Goal: Information Seeking & Learning: Check status

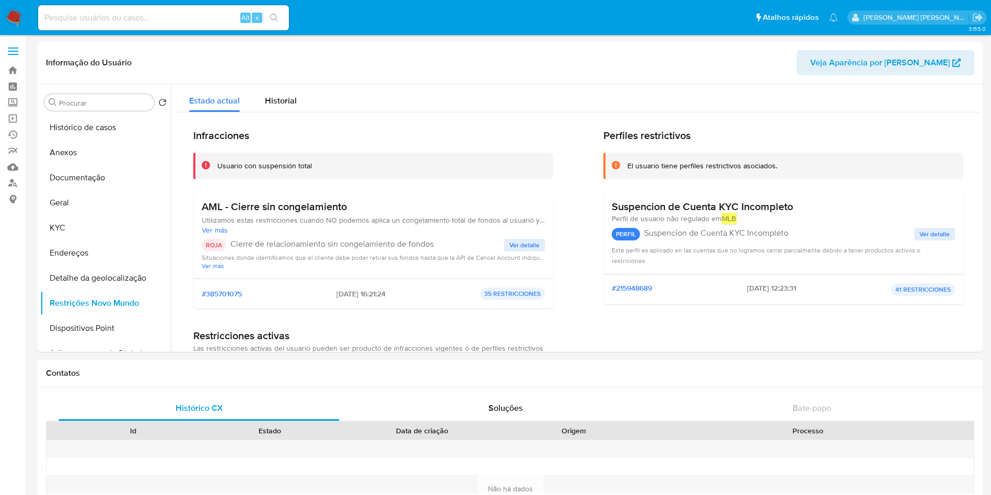
select select "10"
click at [99, 180] on button "Documentação" at bounding box center [101, 177] width 122 height 25
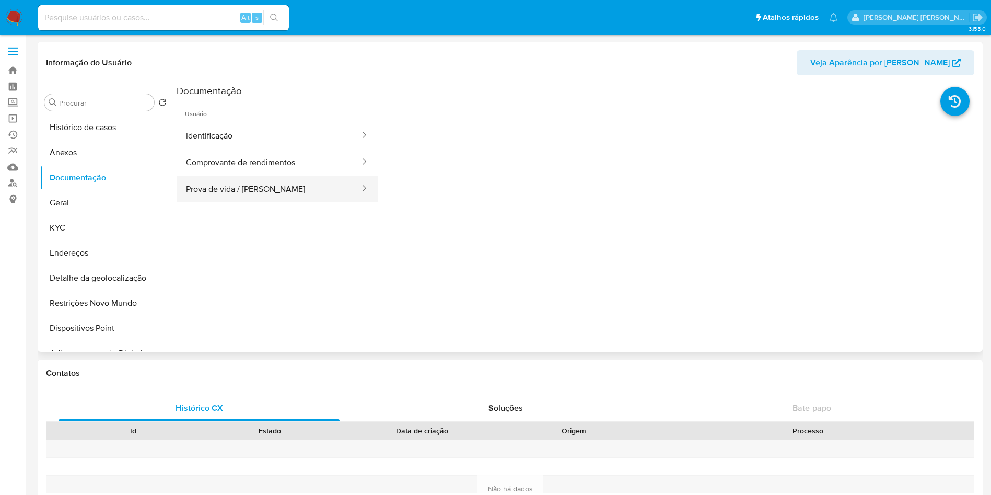
drag, startPoint x: 260, startPoint y: 190, endPoint x: 359, endPoint y: 201, distance: 99.9
click at [259, 189] on button "Prova de vida / [PERSON_NAME]" at bounding box center [269, 189] width 184 height 27
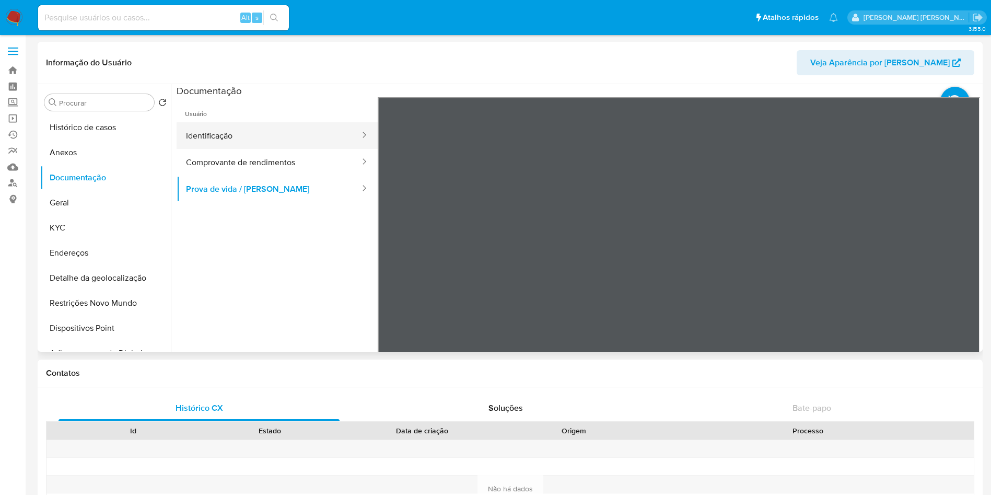
click at [232, 139] on button "Identificação" at bounding box center [269, 135] width 184 height 27
click at [274, 134] on button "Identificação" at bounding box center [269, 135] width 184 height 27
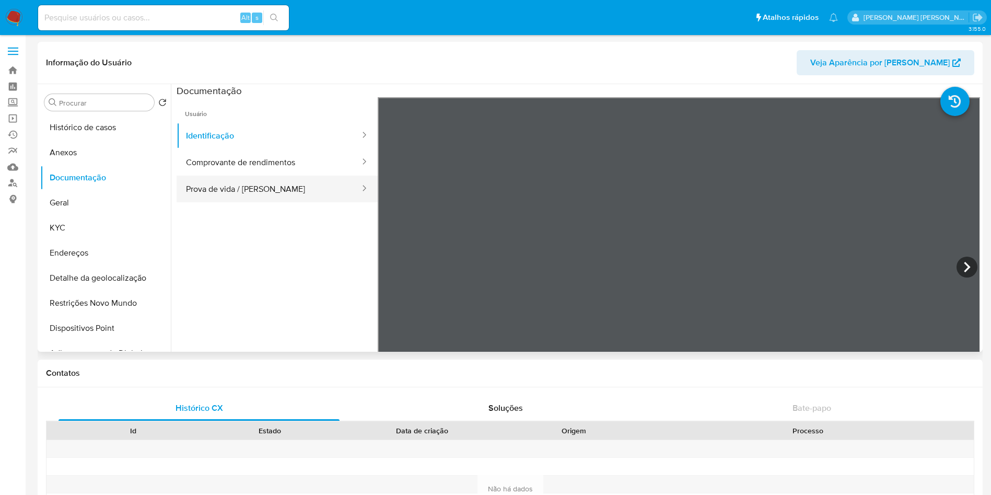
click at [231, 188] on button "Prova de vida / [PERSON_NAME]" at bounding box center [269, 189] width 184 height 27
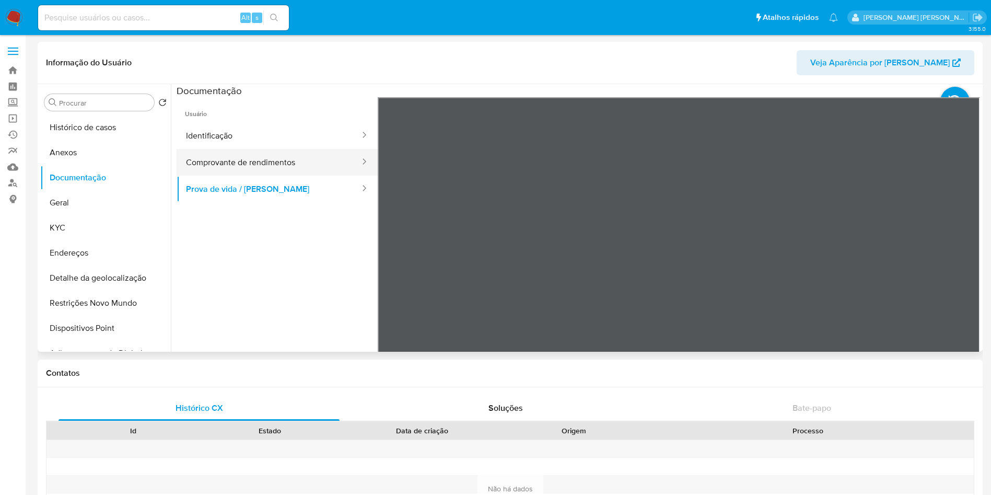
click at [271, 157] on button "Comprovante de rendimentos" at bounding box center [269, 162] width 184 height 27
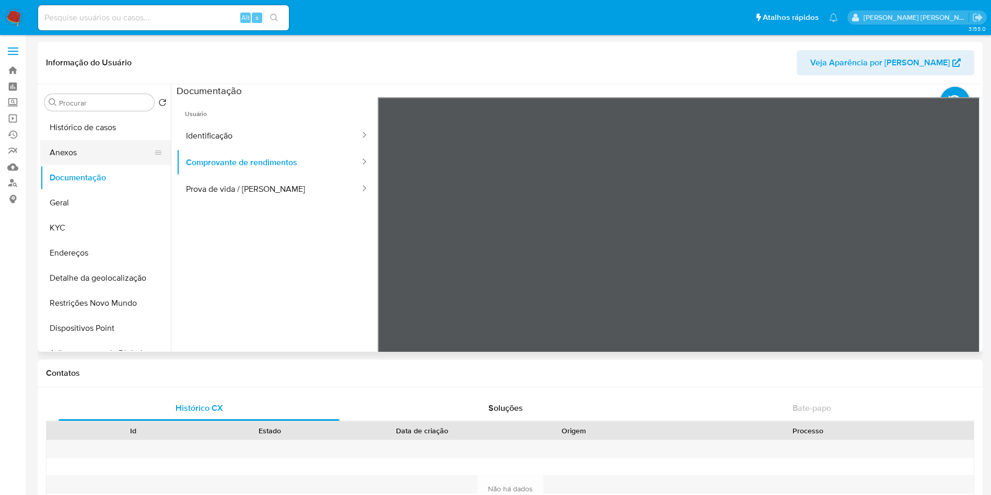
click at [102, 145] on button "Anexos" at bounding box center [101, 152] width 122 height 25
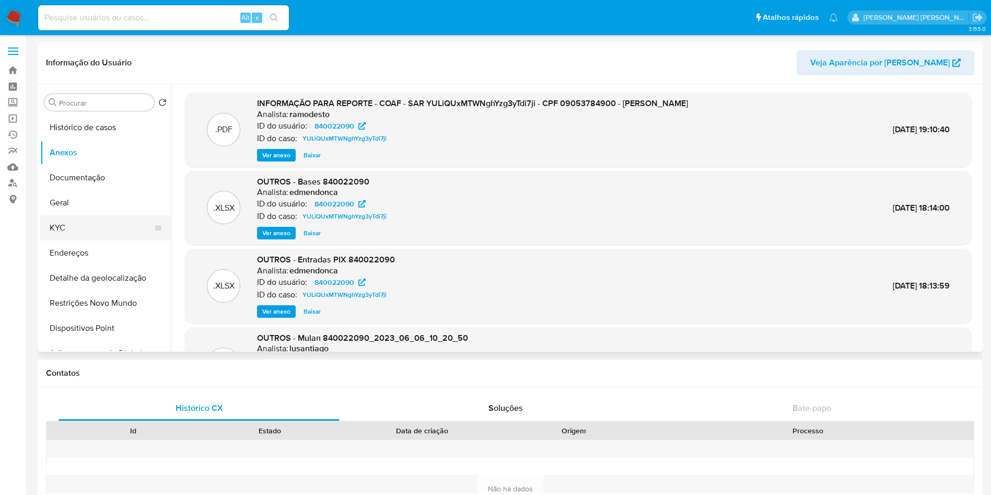
click at [96, 229] on button "KYC" at bounding box center [101, 227] width 122 height 25
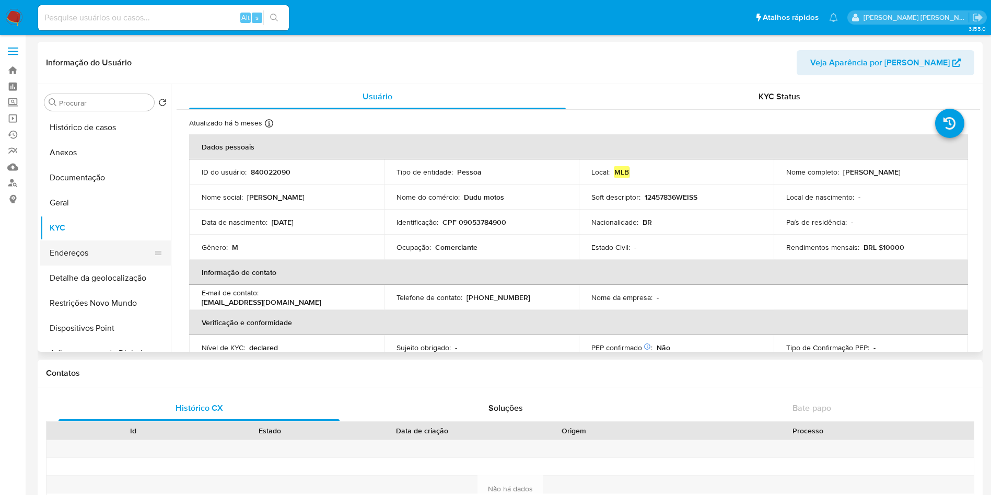
click at [83, 248] on button "Endereços" at bounding box center [101, 252] width 122 height 25
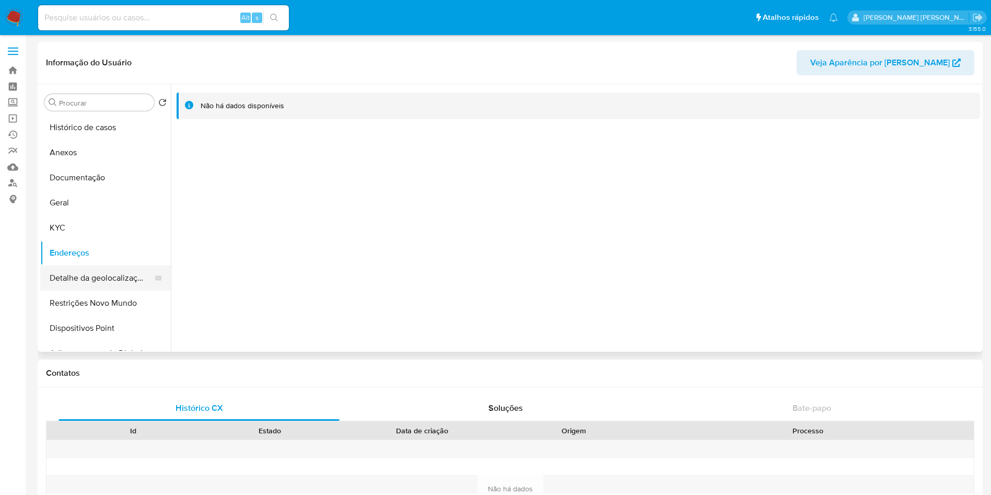
click at [104, 273] on button "Detalhe da geolocalização" at bounding box center [101, 277] width 122 height 25
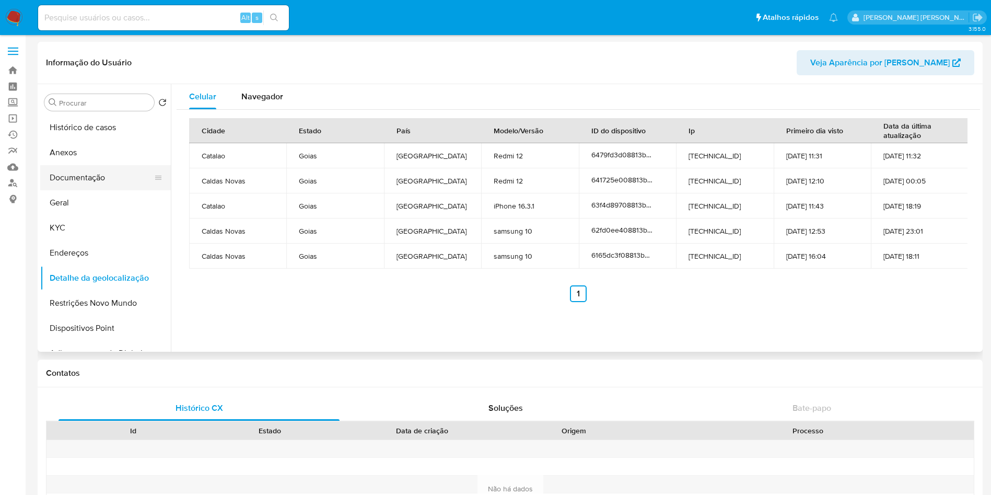
click at [91, 186] on button "Documentação" at bounding box center [101, 177] width 122 height 25
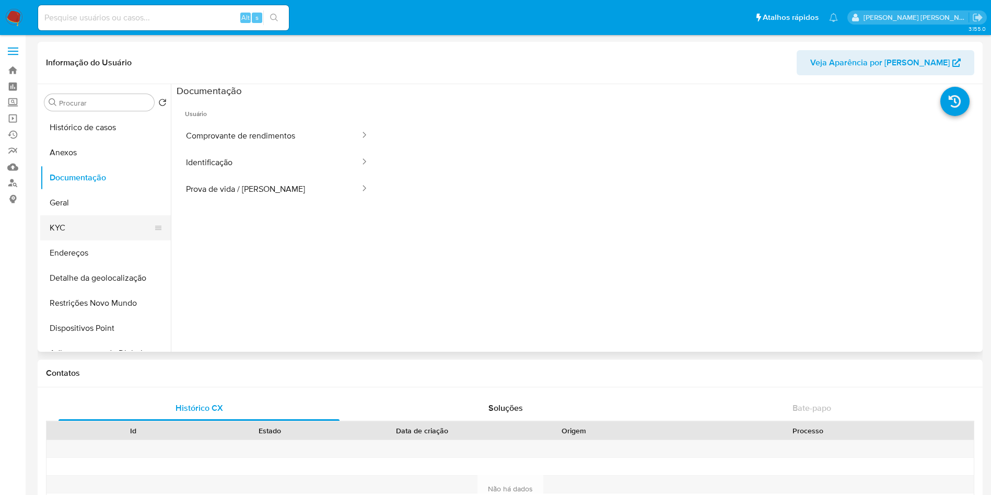
click at [105, 234] on button "KYC" at bounding box center [101, 227] width 122 height 25
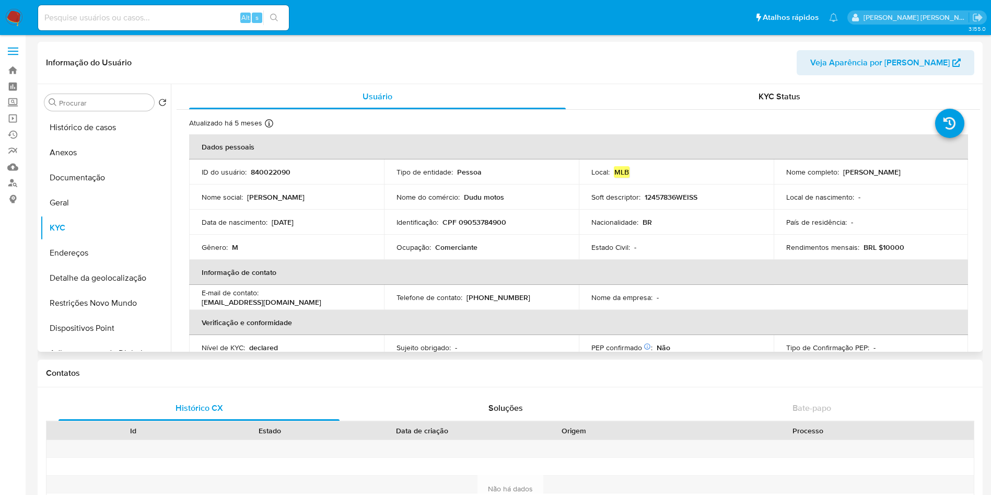
click at [443, 243] on p "Comerciante" at bounding box center [456, 246] width 42 height 9
click at [445, 243] on p "Comerciante" at bounding box center [456, 246] width 42 height 9
click at [445, 248] on p "Comerciante" at bounding box center [456, 246] width 42 height 9
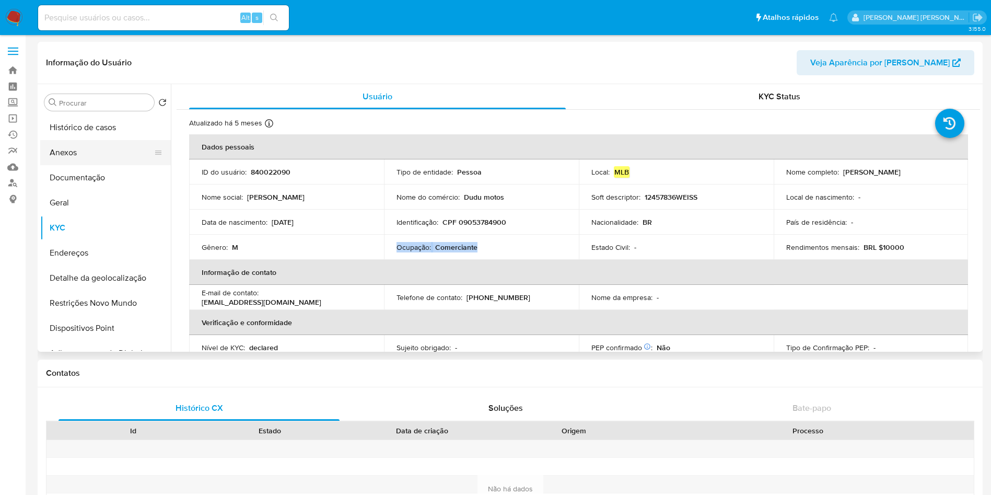
click at [94, 156] on button "Anexos" at bounding box center [101, 152] width 122 height 25
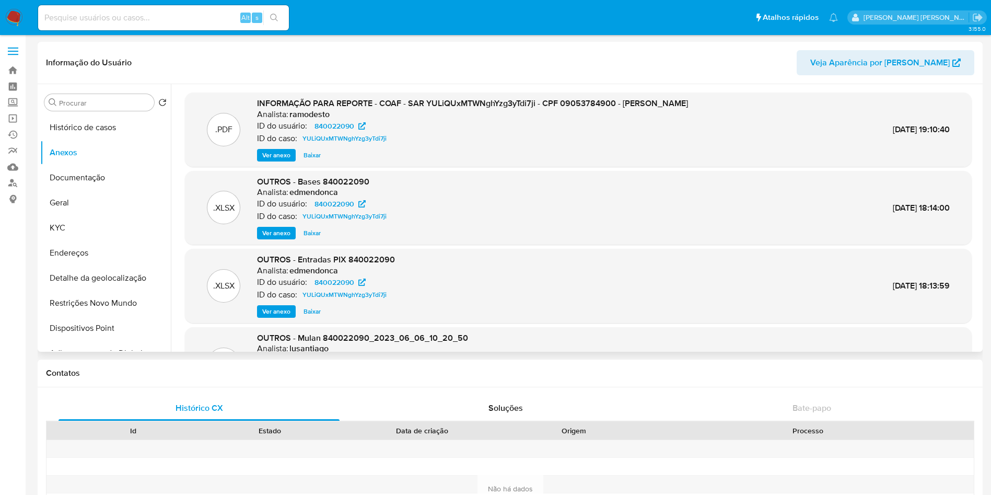
click at [279, 155] on span "Ver anexo" at bounding box center [276, 155] width 28 height 10
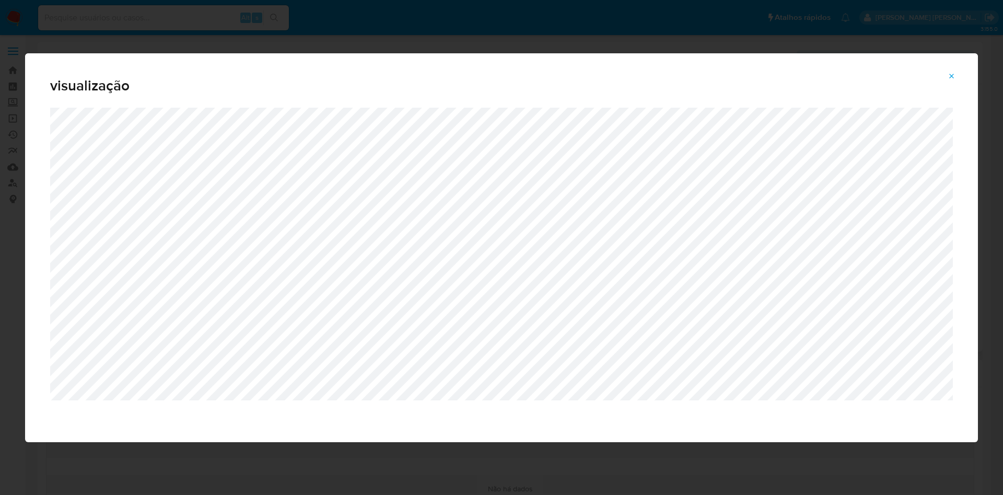
click at [952, 76] on icon "Attachment preview" at bounding box center [952, 76] width 5 height 5
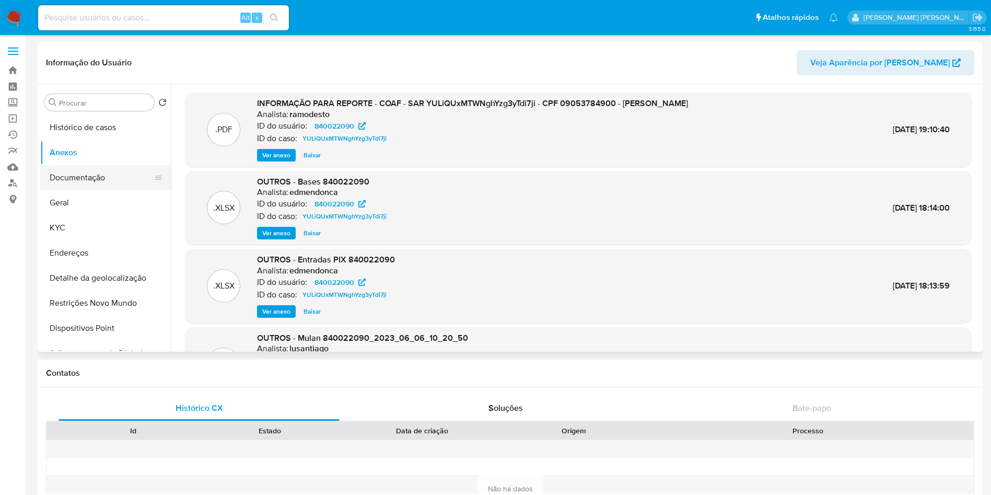
click at [117, 180] on button "Documentação" at bounding box center [101, 177] width 122 height 25
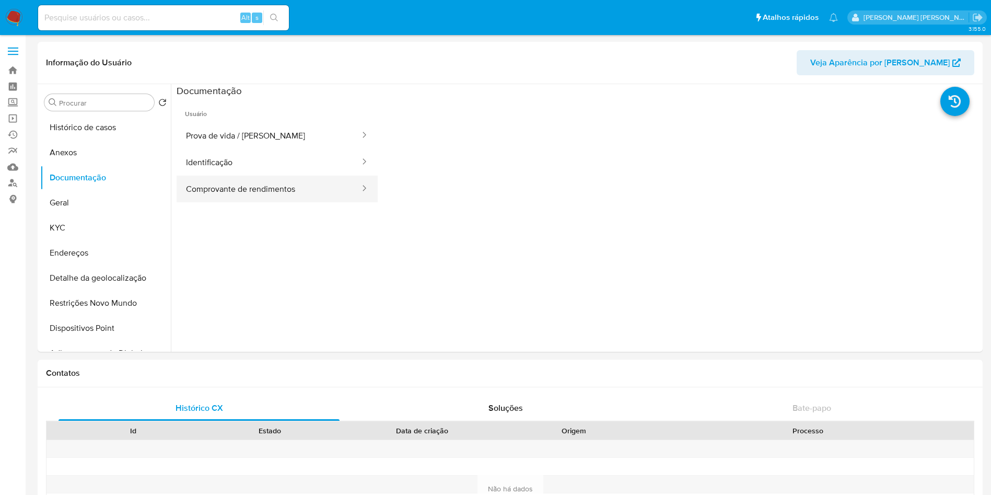
click at [261, 191] on button "Comprovante de rendimentos" at bounding box center [269, 189] width 184 height 27
